Goal: Task Accomplishment & Management: Manage account settings

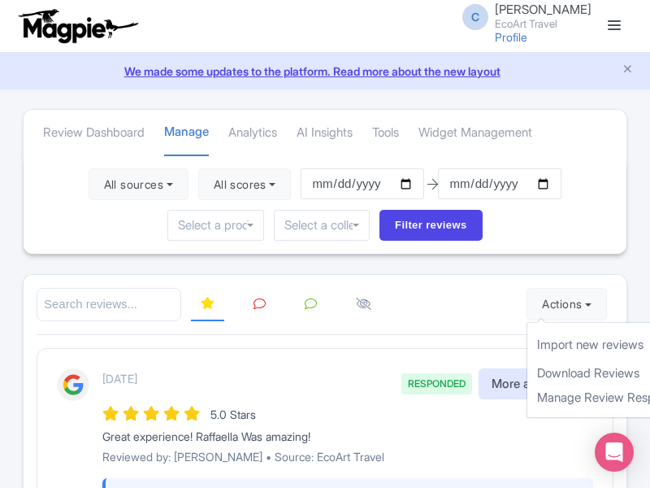
click at [550, 345] on link "Import new reviews" at bounding box center [623, 345] width 191 height 32
